Goal: Browse casually

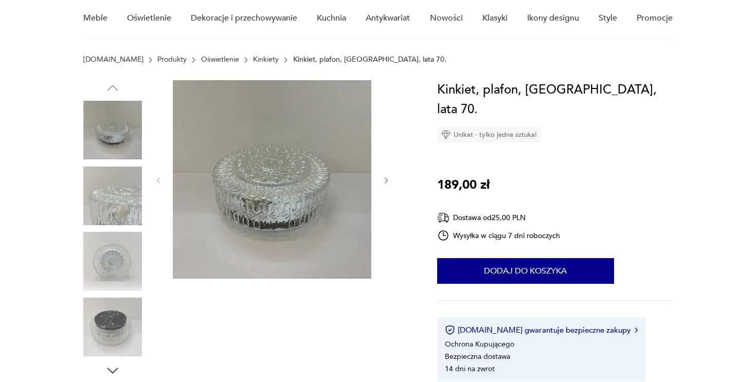
click at [390, 182] on icon "button" at bounding box center [386, 180] width 9 height 9
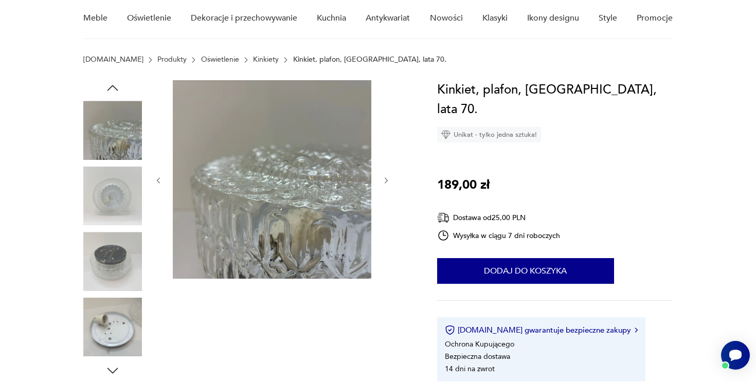
click at [390, 182] on icon "button" at bounding box center [386, 180] width 9 height 9
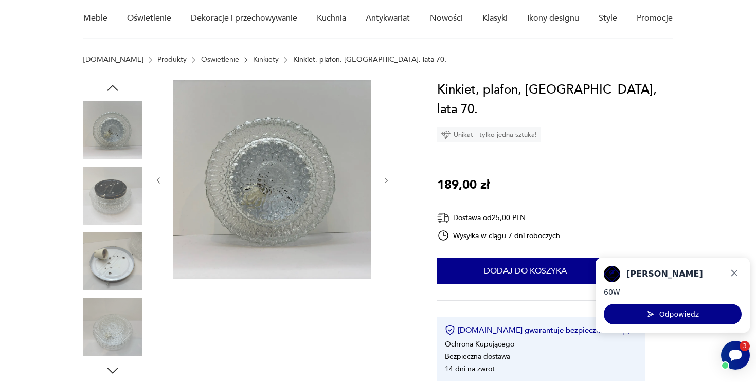
click at [390, 182] on icon "button" at bounding box center [386, 180] width 9 height 9
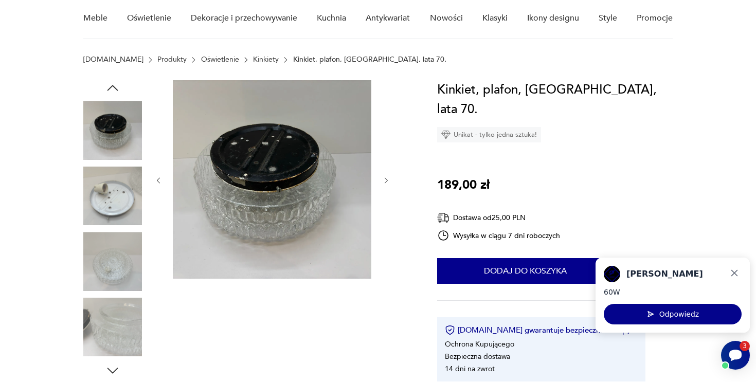
click at [390, 182] on icon "button" at bounding box center [386, 180] width 9 height 9
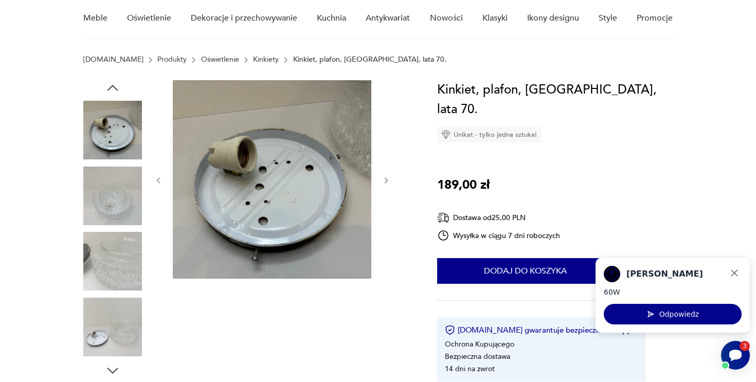
click at [390, 182] on icon "button" at bounding box center [386, 180] width 9 height 9
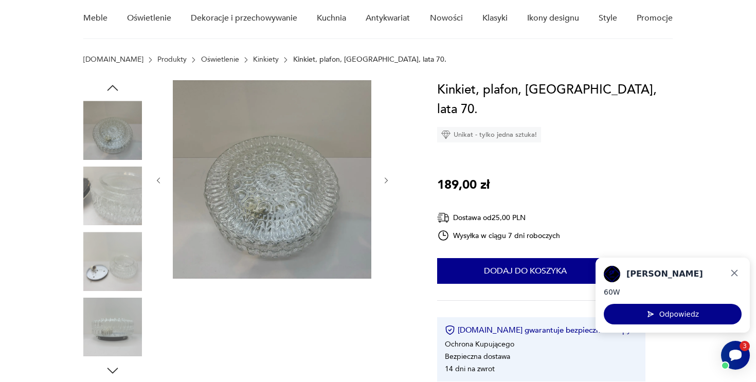
click at [390, 182] on icon "button" at bounding box center [386, 180] width 9 height 9
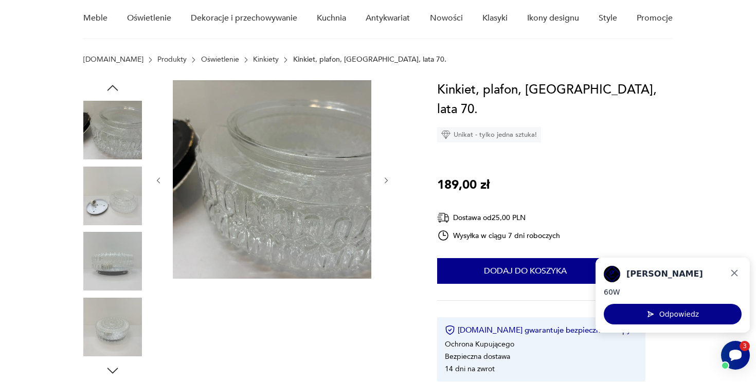
click at [390, 182] on icon "button" at bounding box center [386, 180] width 9 height 9
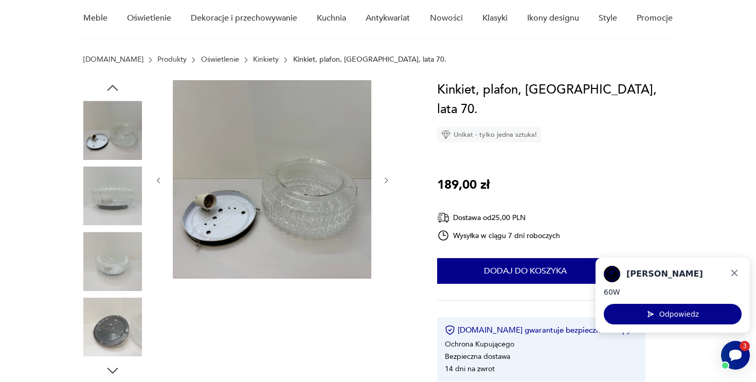
click at [390, 182] on icon "button" at bounding box center [386, 180] width 9 height 9
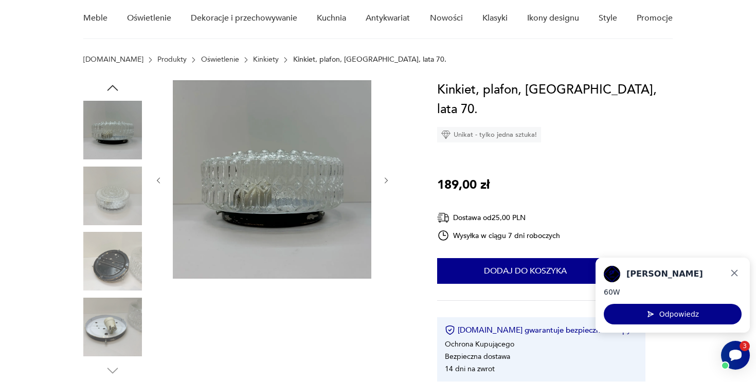
click at [390, 182] on icon "button" at bounding box center [386, 180] width 9 height 9
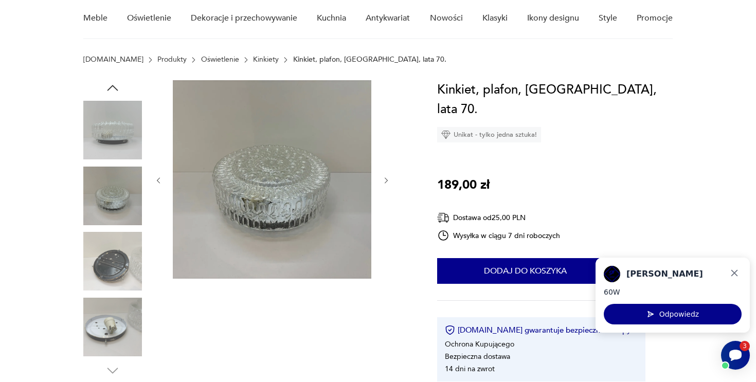
click at [390, 182] on icon "button" at bounding box center [386, 180] width 9 height 9
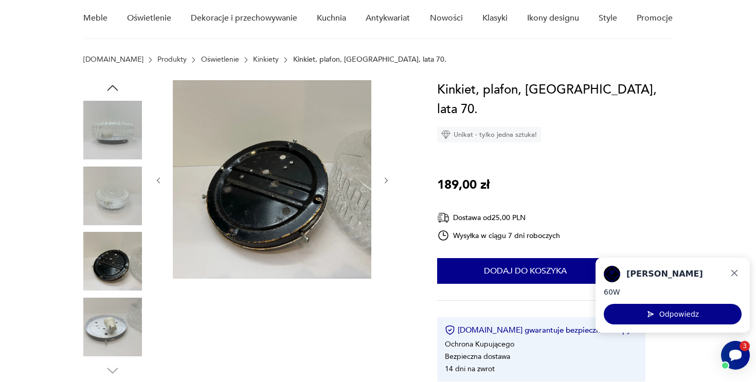
click at [390, 182] on icon "button" at bounding box center [386, 180] width 9 height 9
